Goal: Information Seeking & Learning: Learn about a topic

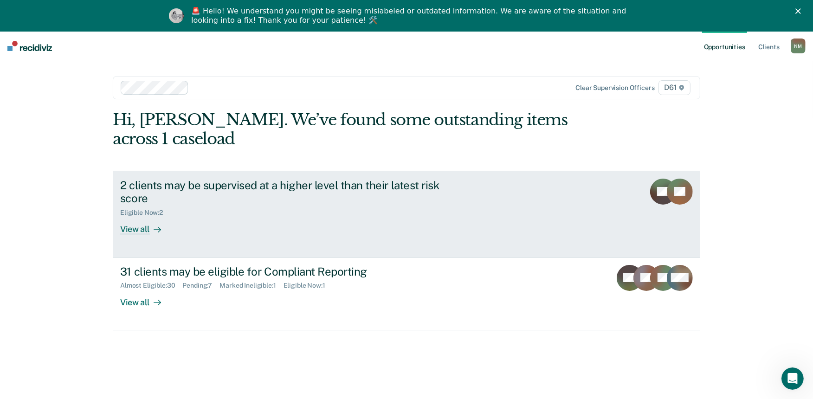
click at [220, 206] on div "2 clients may be supervised at a higher level than their latest risk score Elig…" at bounding box center [294, 207] width 348 height 56
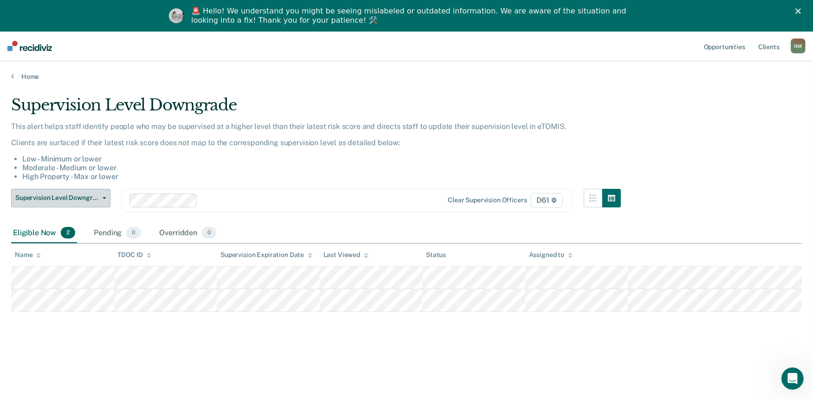
click at [98, 192] on button "Supervision Level Downgrade" at bounding box center [60, 198] width 99 height 19
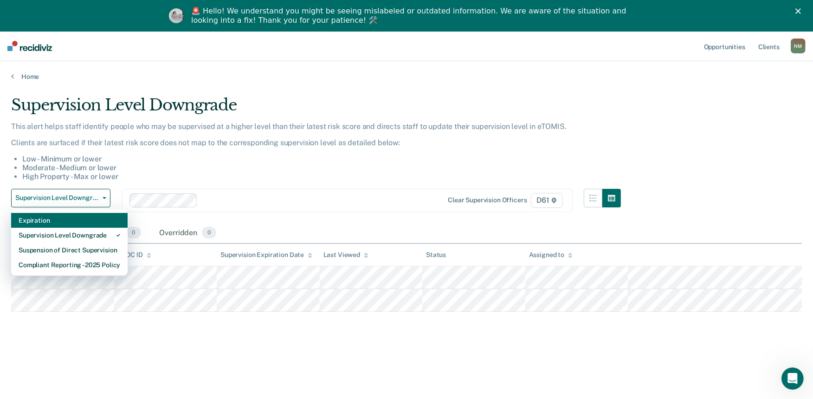
click at [91, 216] on div "Expiration" at bounding box center [70, 220] width 102 height 15
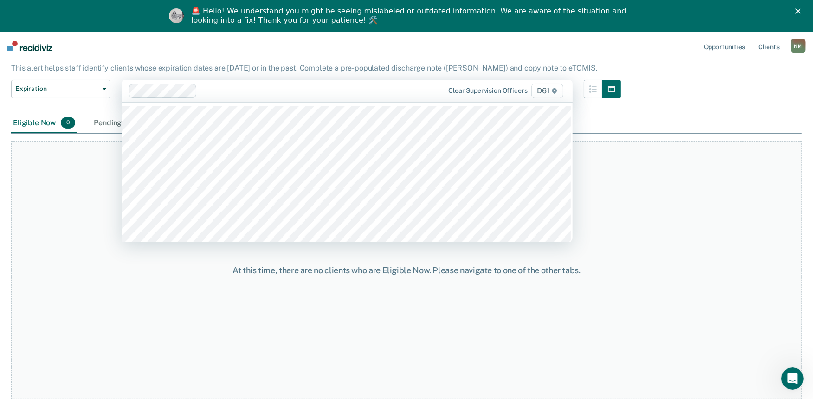
click at [242, 93] on div at bounding box center [317, 90] width 232 height 11
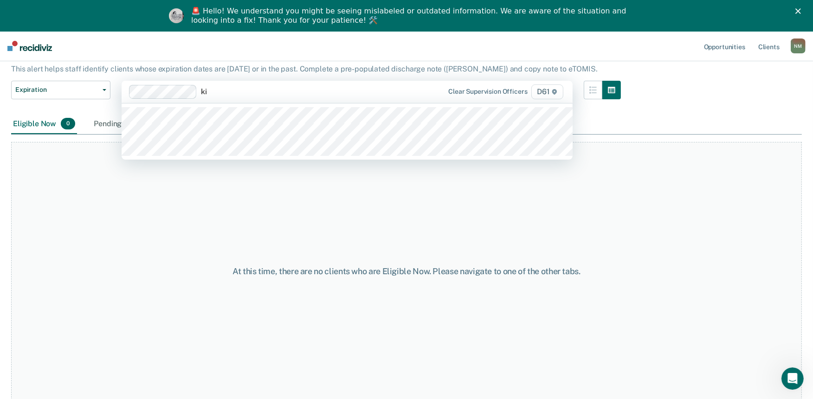
type input "[PERSON_NAME]"
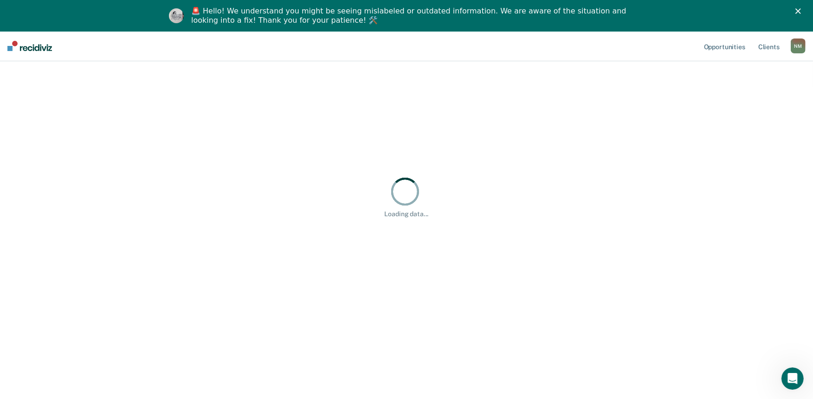
scroll to position [31, 0]
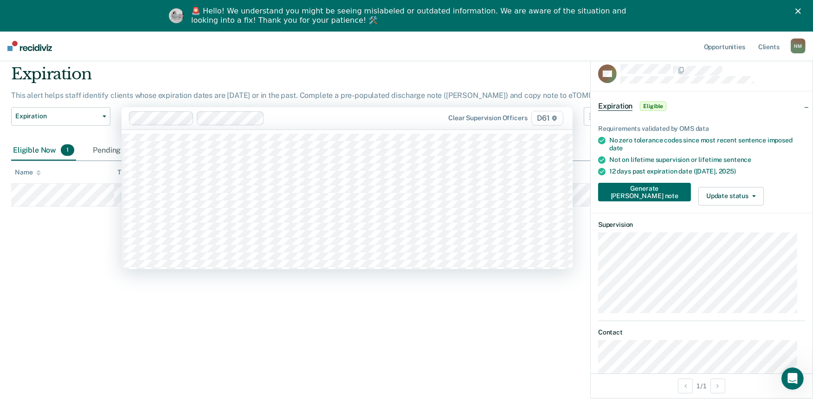
click at [303, 126] on div "Clear supervision officers D61" at bounding box center [347, 118] width 451 height 22
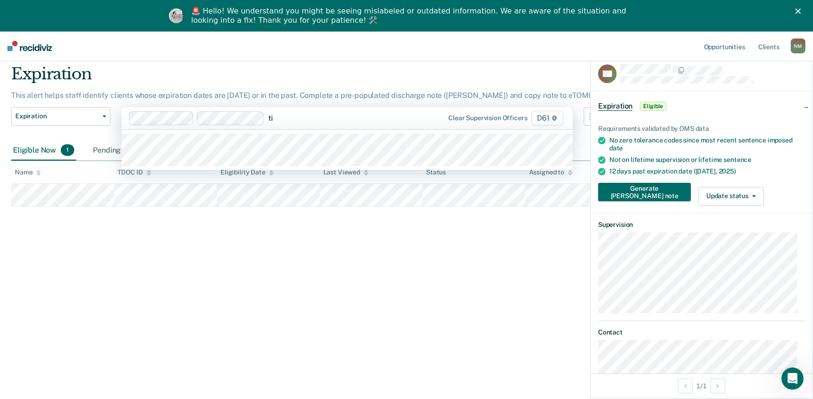
type input "[PERSON_NAME]"
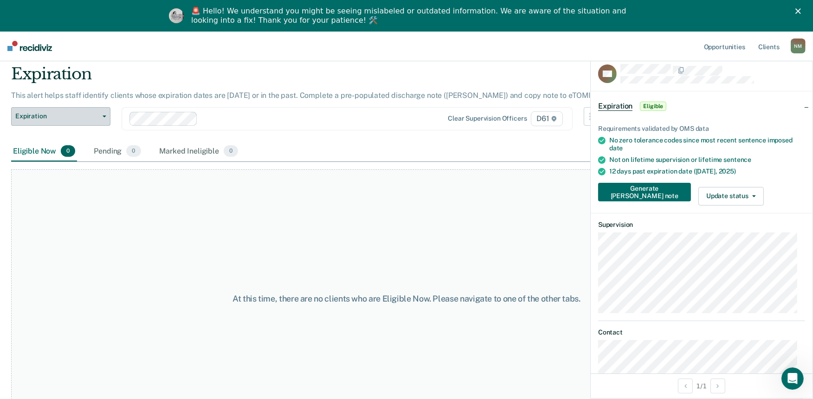
click at [61, 116] on span "Expiration" at bounding box center [57, 116] width 84 height 8
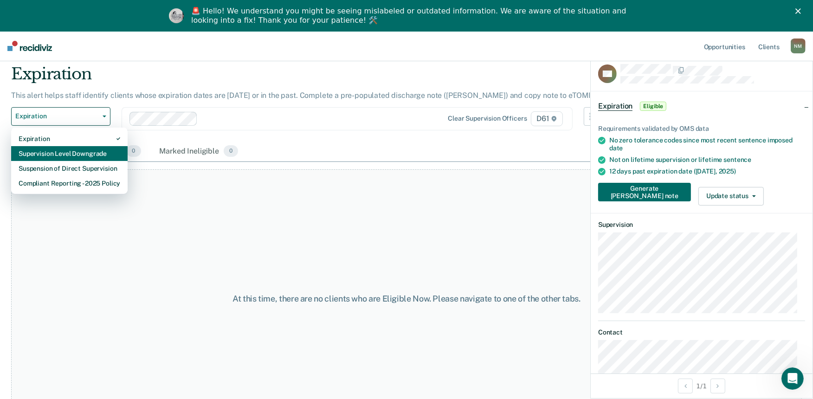
click at [76, 155] on div "Supervision Level Downgrade" at bounding box center [70, 153] width 102 height 15
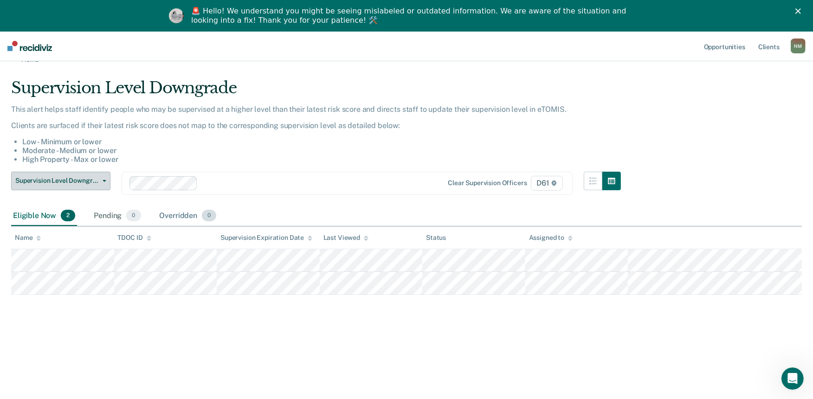
scroll to position [31, 0]
